Goal: Task Accomplishment & Management: Complete application form

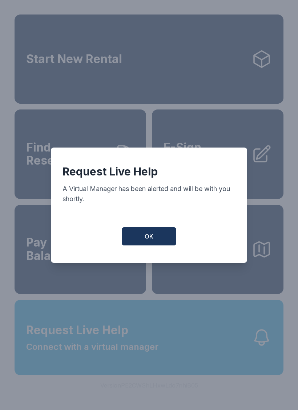
click at [156, 238] on button "OK" at bounding box center [149, 237] width 54 height 18
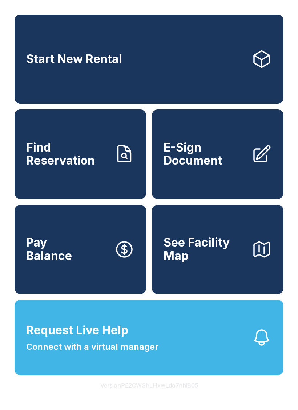
click at [156, 238] on button "See Facility Map" at bounding box center [217, 249] width 131 height 89
click at [233, 157] on span "E-Sign Document" at bounding box center [204, 154] width 82 height 26
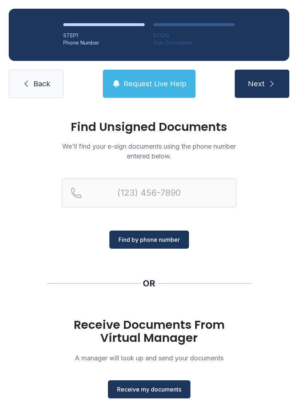
click at [233, 157] on p "We'll find your e-sign documents using the phone number entered below." at bounding box center [149, 152] width 174 height 20
click at [157, 390] on span "Receive my documents" at bounding box center [149, 389] width 64 height 9
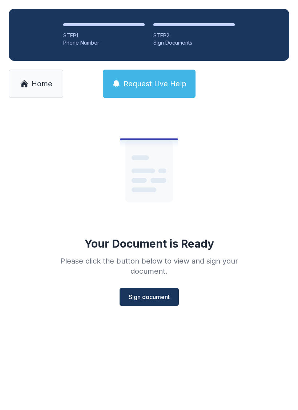
click at [161, 303] on button "Sign document" at bounding box center [148, 297] width 59 height 18
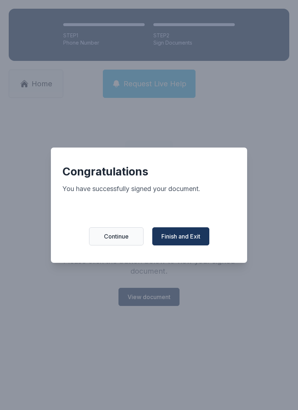
click at [187, 238] on span "Finish and Exit" at bounding box center [180, 236] width 39 height 9
